Goal: Information Seeking & Learning: Learn about a topic

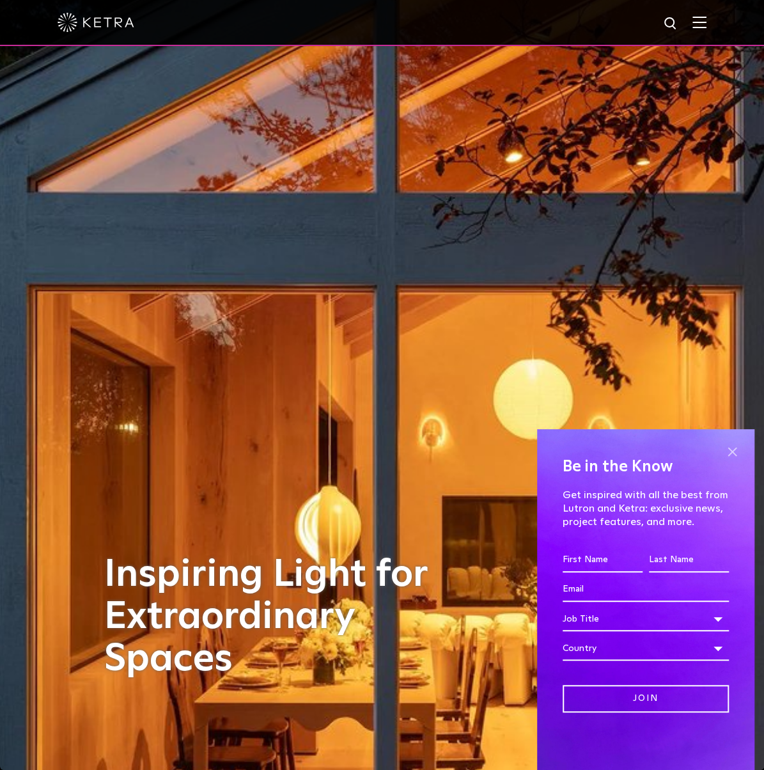
click at [731, 446] on span at bounding box center [731, 451] width 19 height 19
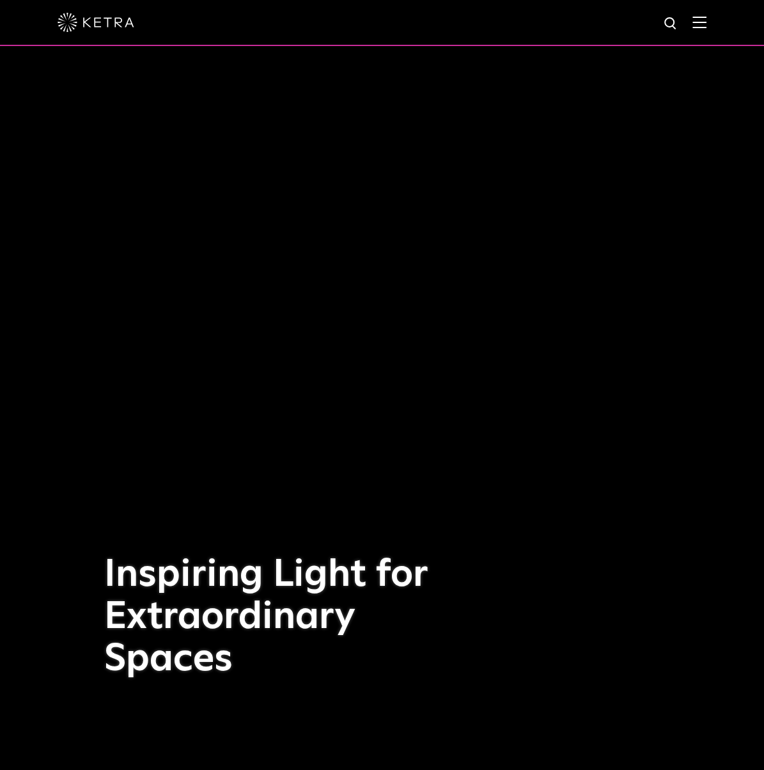
drag, startPoint x: 736, startPoint y: 1, endPoint x: 456, endPoint y: 86, distance: 292.6
click at [453, 88] on div "Inspiring Light for Extraordinary Spaces" at bounding box center [382, 385] width 556 height 770
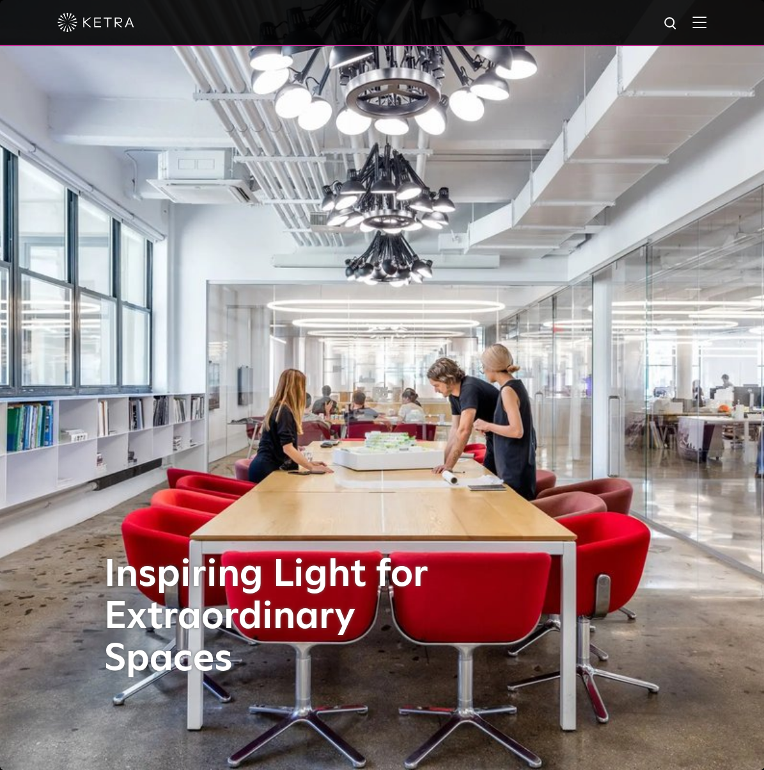
click at [706, 18] on img at bounding box center [699, 22] width 14 height 12
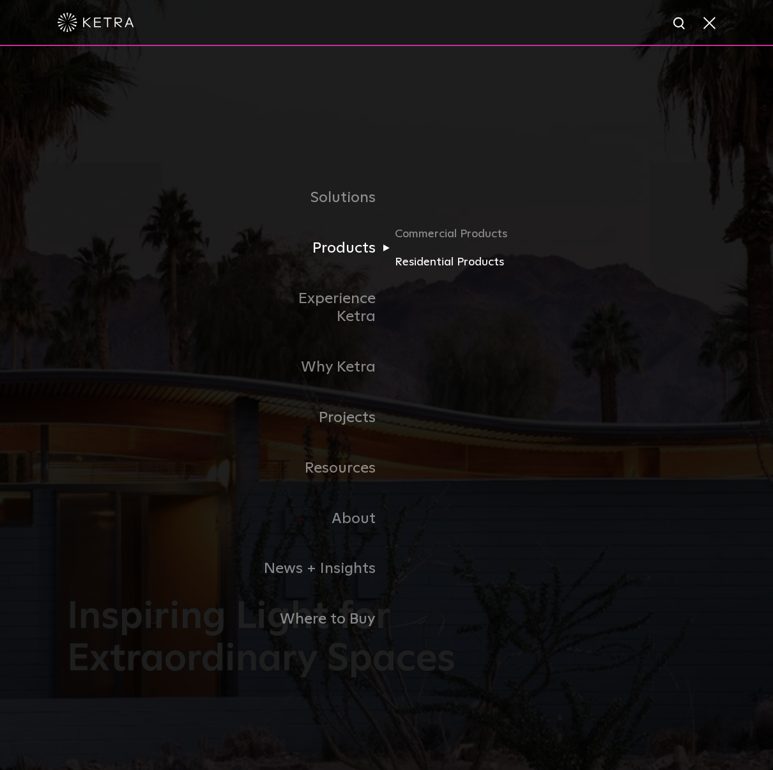
click at [406, 272] on link "Residential Products" at bounding box center [456, 262] width 123 height 19
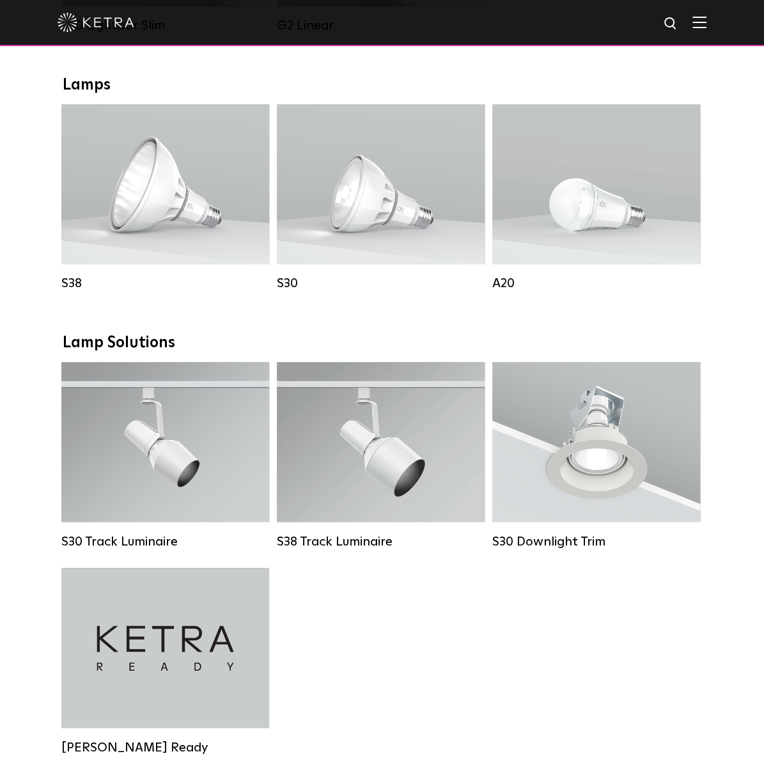
scroll to position [703, 0]
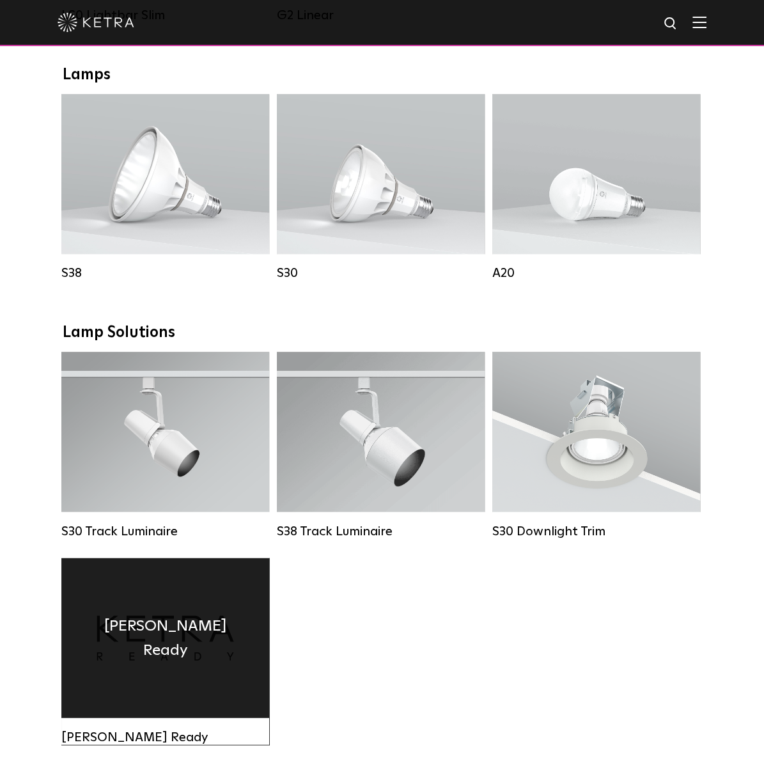
click at [159, 679] on div "[PERSON_NAME] Ready" at bounding box center [165, 637] width 208 height 160
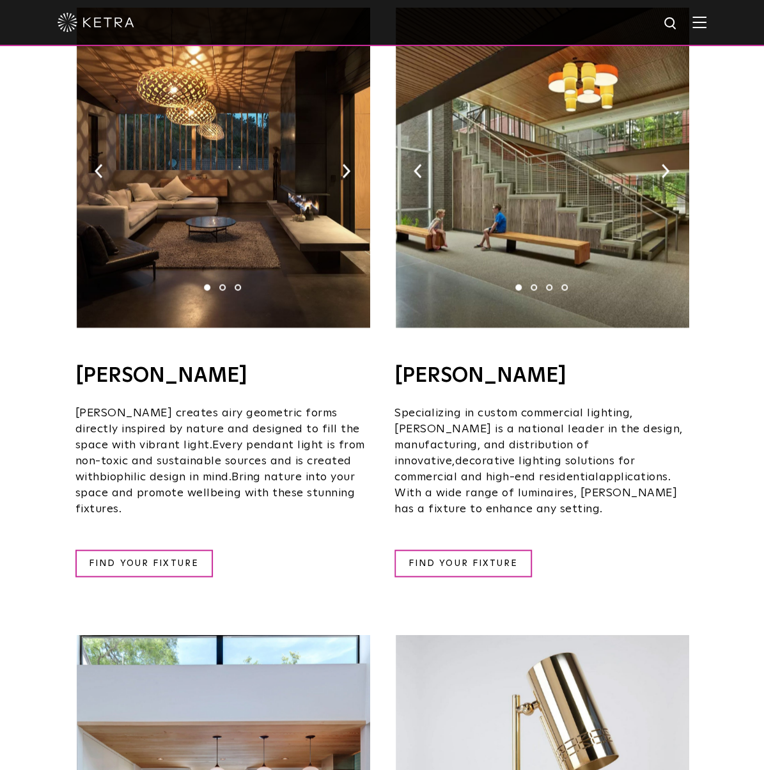
scroll to position [831, 0]
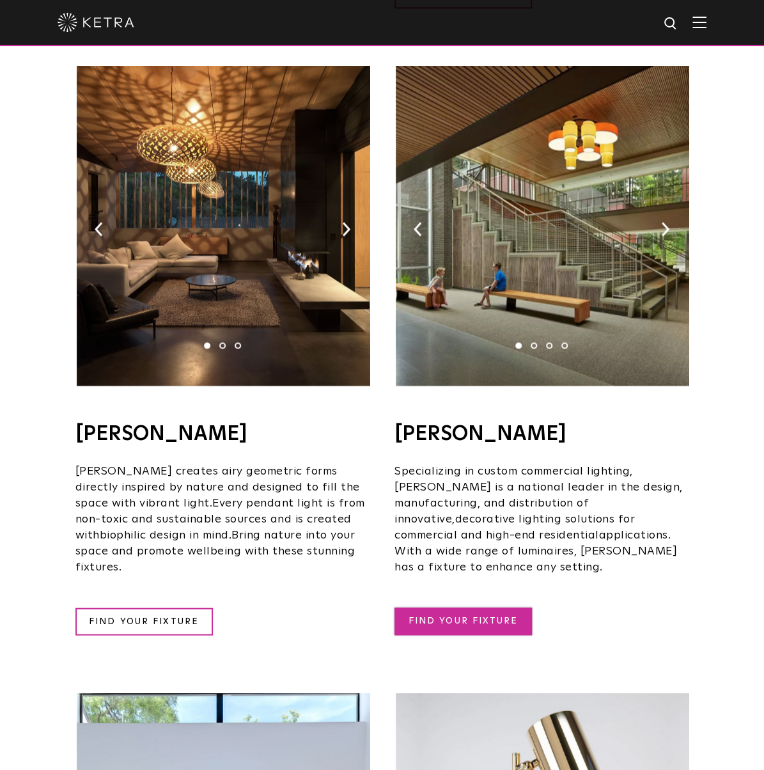
click at [467, 607] on link "FIND YOUR FIXTURE" at bounding box center [462, 620] width 137 height 27
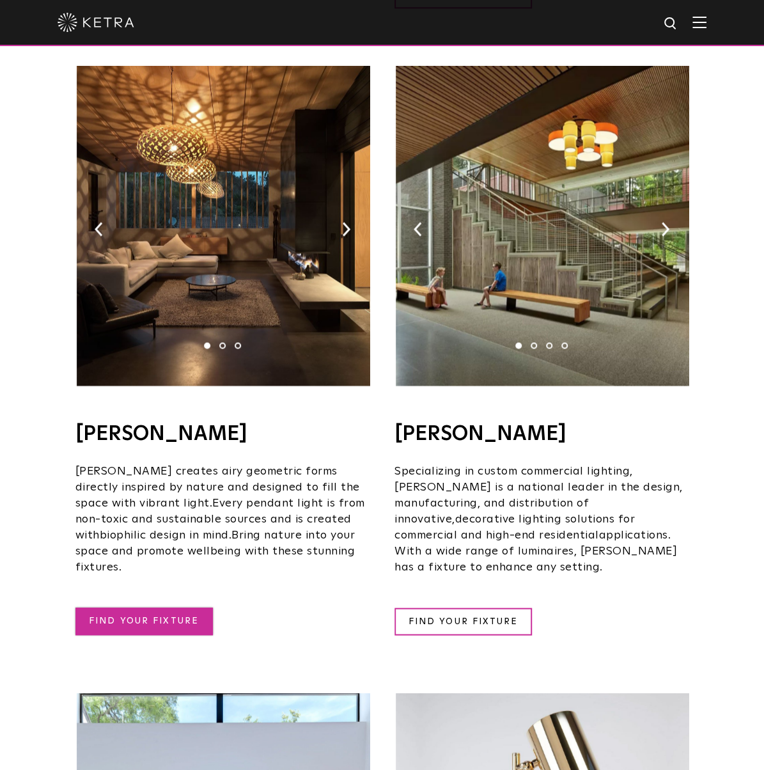
click at [141, 607] on link "FIND YOUR FIXTURE" at bounding box center [143, 620] width 137 height 27
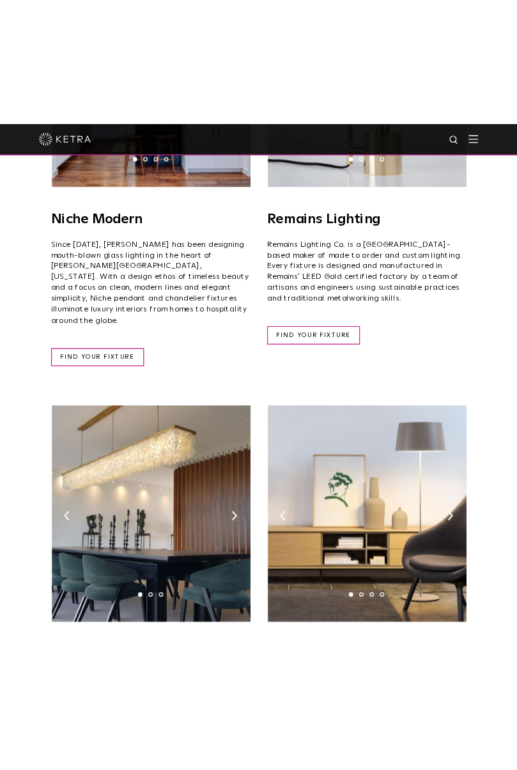
scroll to position [1752, 0]
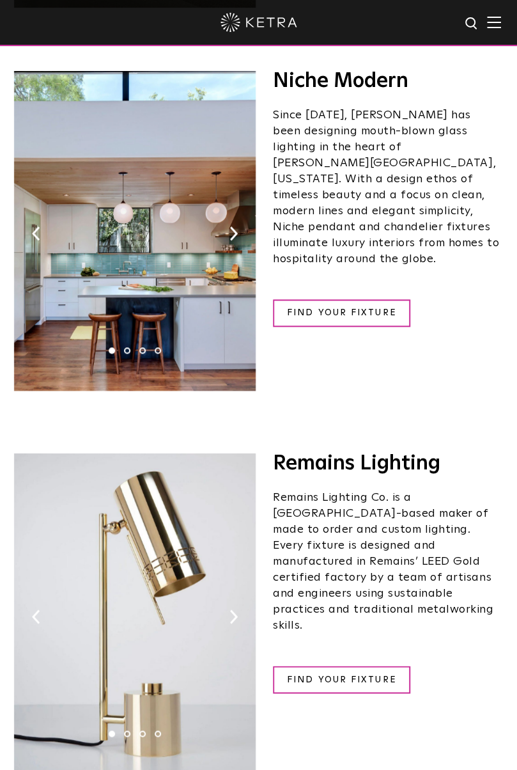
click at [440, 299] on div "FIND YOUR FIXTURE" at bounding box center [387, 312] width 228 height 27
